Goal: Check status: Check status

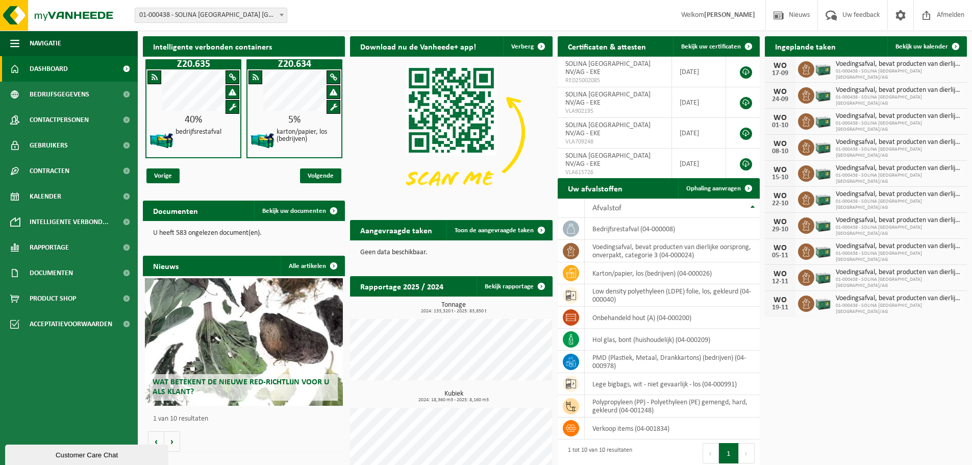
click at [281, 15] on b at bounding box center [282, 15] width 4 height 3
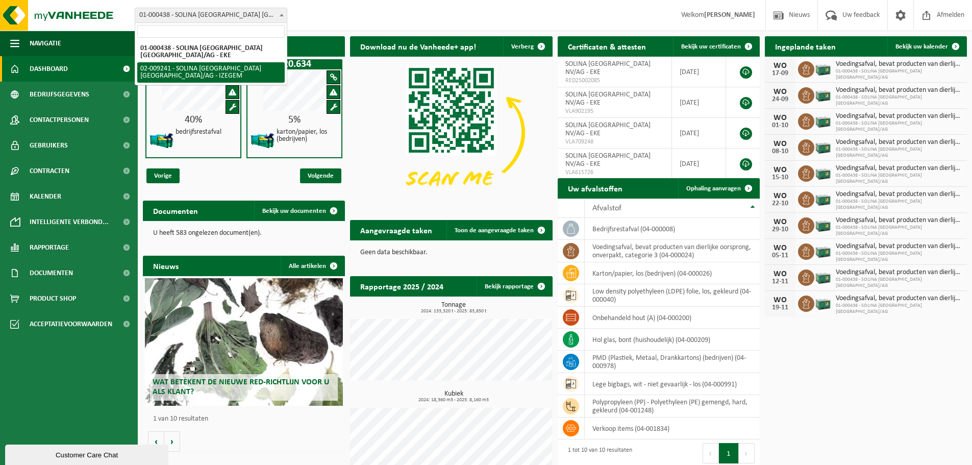
select select "13150"
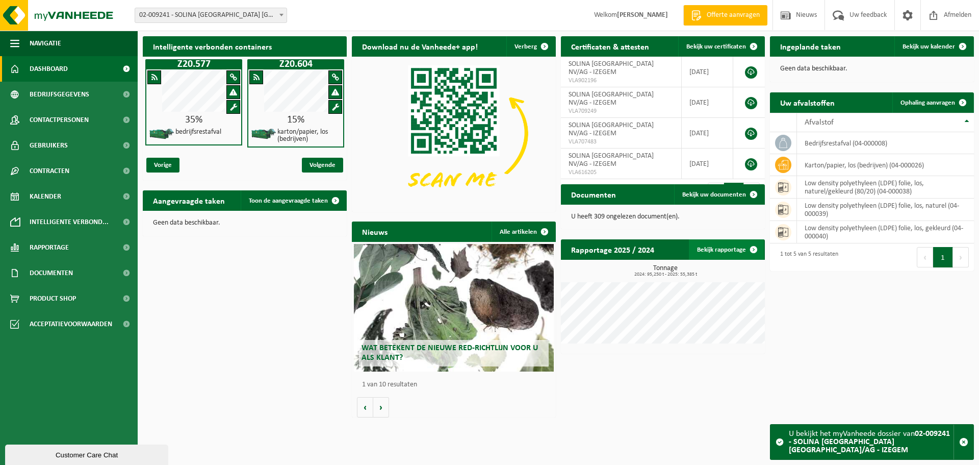
click at [721, 249] on link "Bekijk rapportage" at bounding box center [726, 249] width 75 height 20
